Goal: Register for event/course

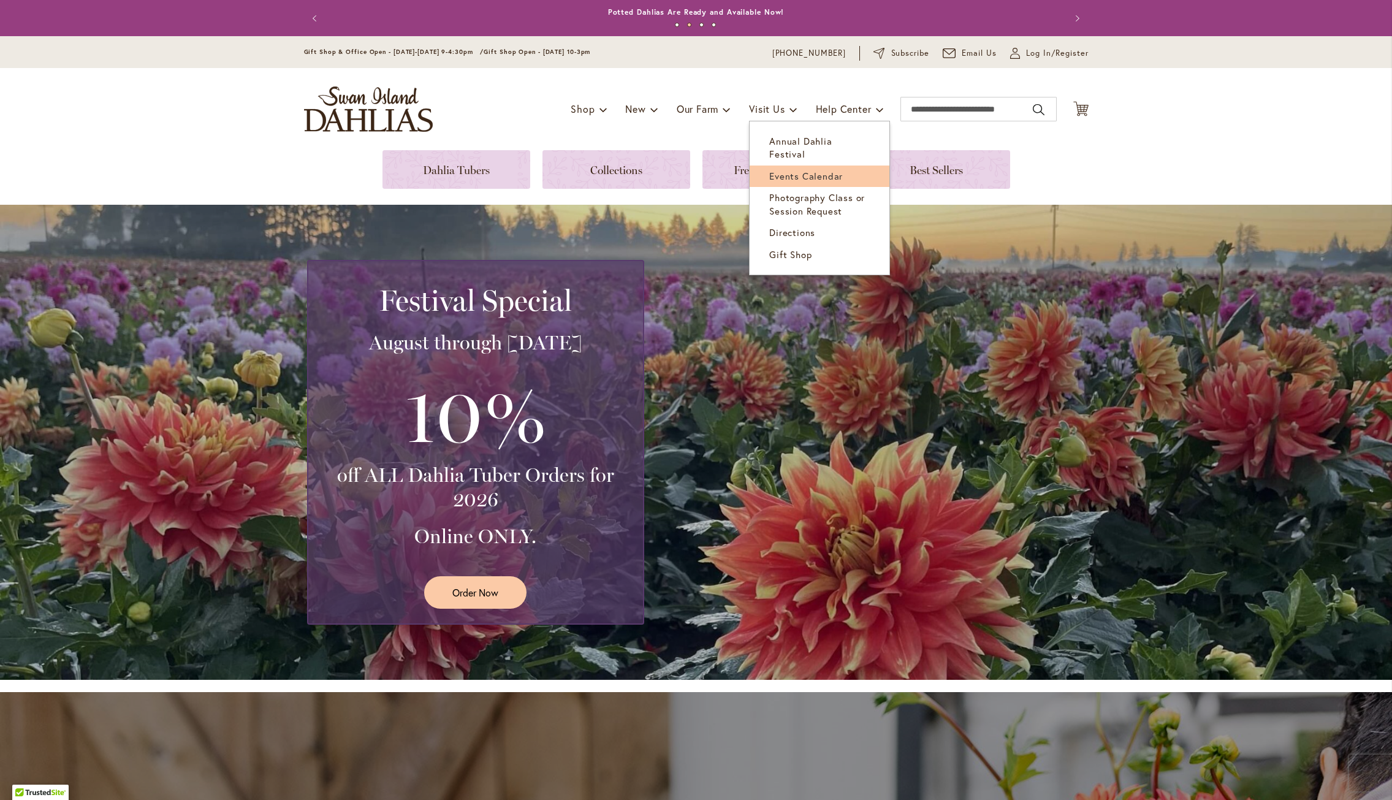
click at [811, 170] on span "Events Calendar" at bounding box center [806, 176] width 74 height 12
click at [801, 144] on span "Annual Dahlia Festival" at bounding box center [800, 147] width 63 height 25
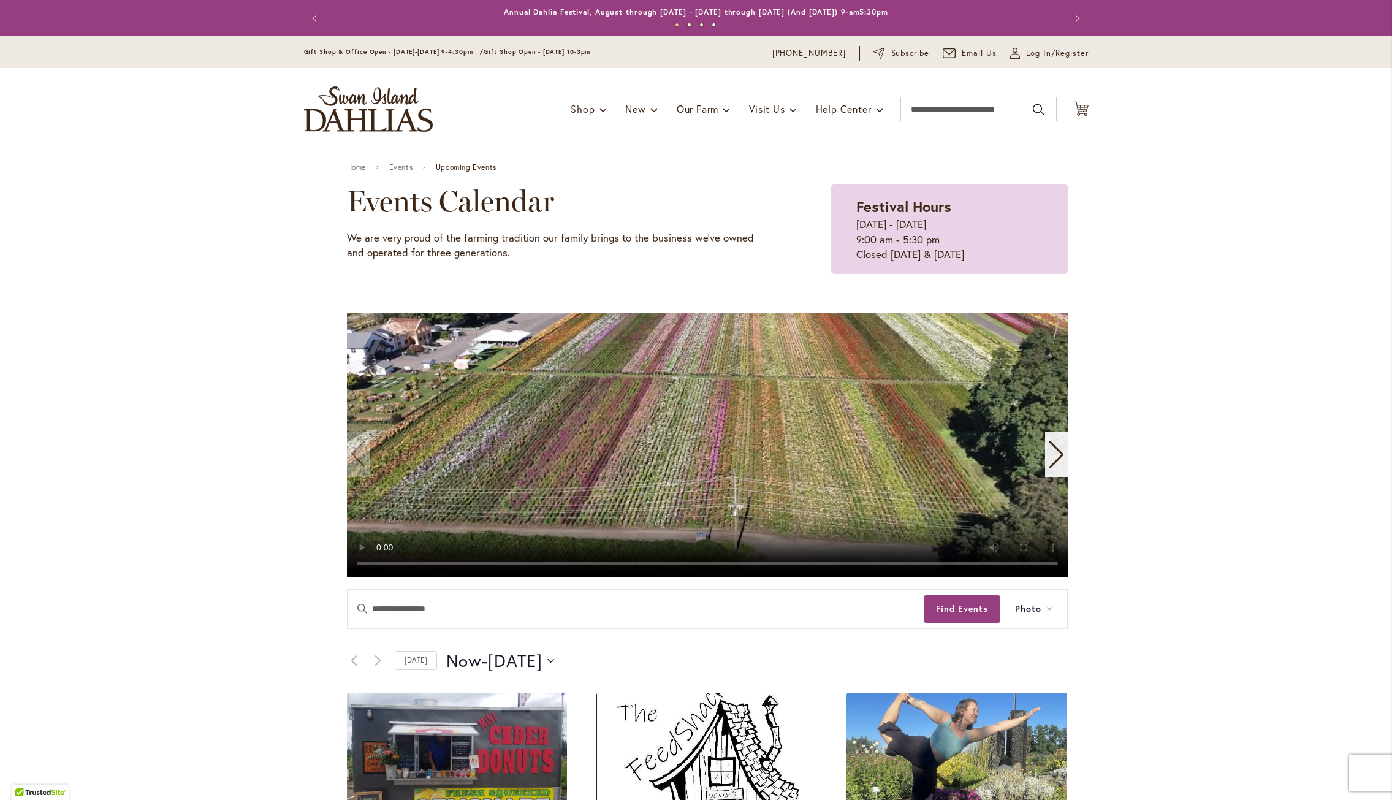
drag, startPoint x: 465, startPoint y: 283, endPoint x: 495, endPoint y: 253, distance: 42.5
